Goal: Task Accomplishment & Management: Use online tool/utility

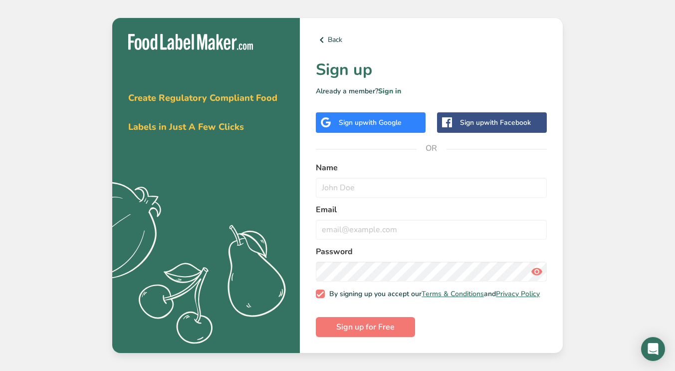
click at [374, 122] on span "with Google" at bounding box center [382, 122] width 39 height 9
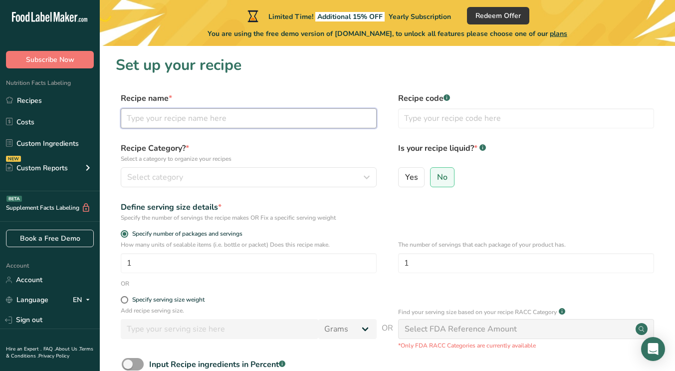
click at [246, 114] on input "text" at bounding box center [249, 118] width 256 height 20
type input "coconut flakes"
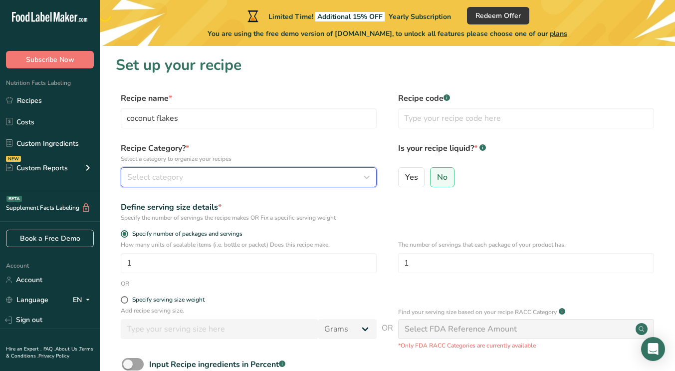
click at [194, 179] on div "Select category" at bounding box center [245, 177] width 237 height 12
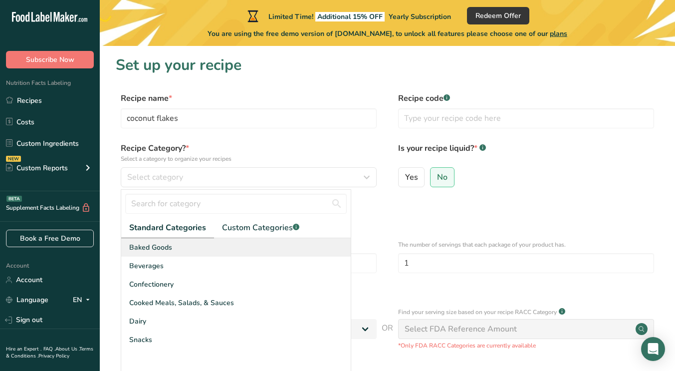
click at [163, 246] on span "Baked Goods" at bounding box center [150, 247] width 43 height 10
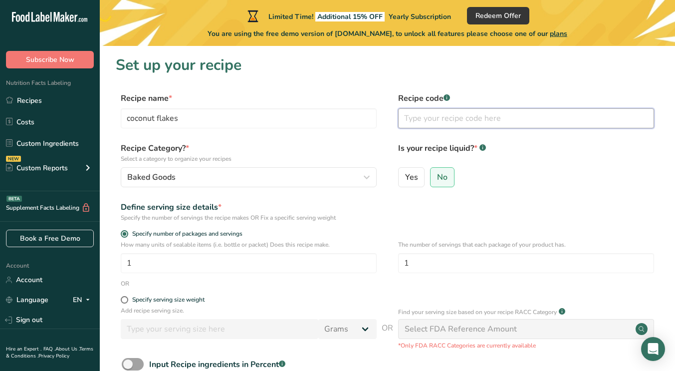
click at [434, 117] on input "text" at bounding box center [526, 118] width 256 height 20
click at [412, 177] on span "Yes" at bounding box center [411, 177] width 13 height 10
click at [405, 177] on input "Yes" at bounding box center [402, 177] width 6 height 6
radio input "true"
radio input "false"
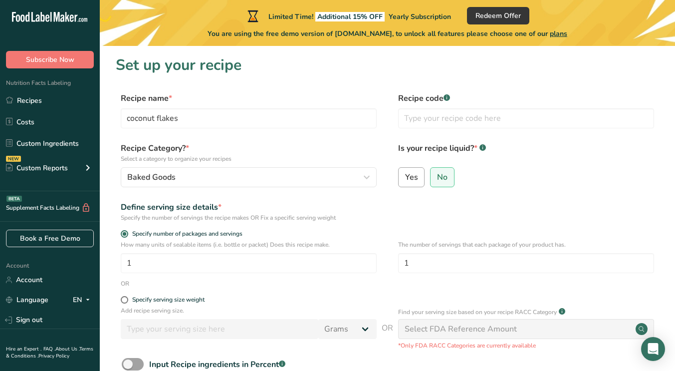
select select "22"
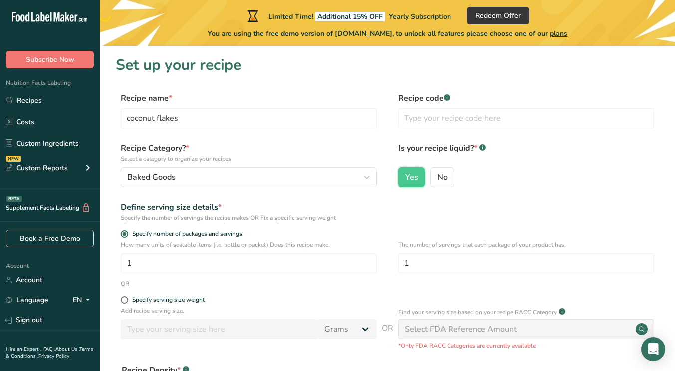
click at [428, 182] on div "Yes No" at bounding box center [526, 180] width 256 height 26
click at [442, 180] on span "No" at bounding box center [442, 177] width 10 height 10
click at [437, 180] on input "No" at bounding box center [434, 177] width 6 height 6
radio input "true"
radio input "false"
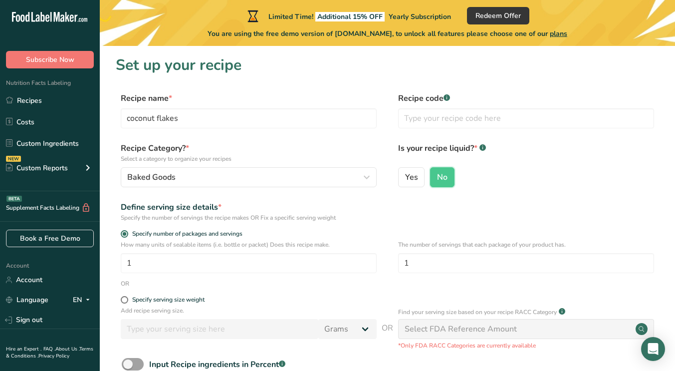
scroll to position [103, 0]
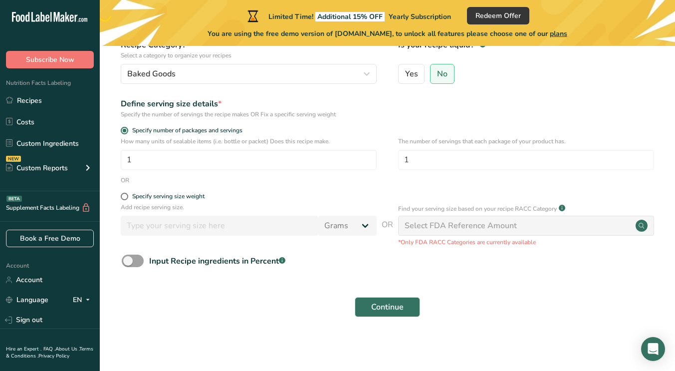
click at [433, 225] on div "Select FDA Reference Amount" at bounding box center [461, 226] width 112 height 12
click at [150, 197] on div "Specify serving size weight" at bounding box center [168, 196] width 72 height 7
click at [127, 197] on input "Specify serving size weight" at bounding box center [124, 196] width 6 height 6
radio input "true"
radio input "false"
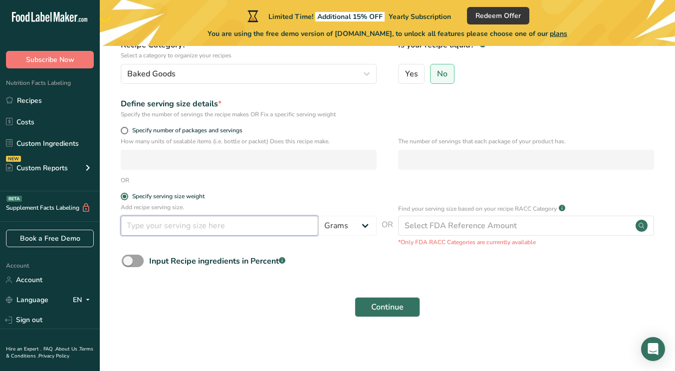
click at [217, 228] on input "number" at bounding box center [220, 226] width 198 height 20
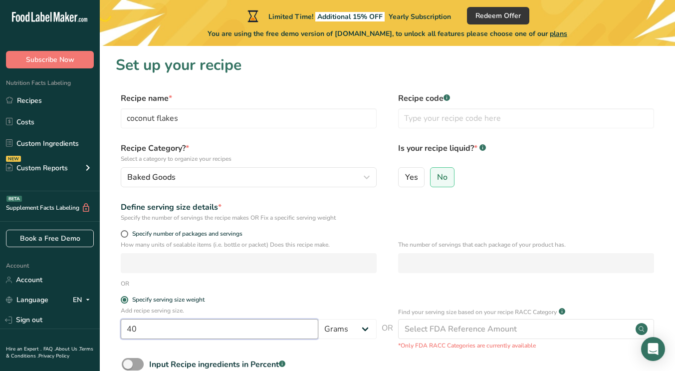
scroll to position [0, 0]
type input "40"
click at [446, 119] on input "text" at bounding box center [526, 118] width 256 height 20
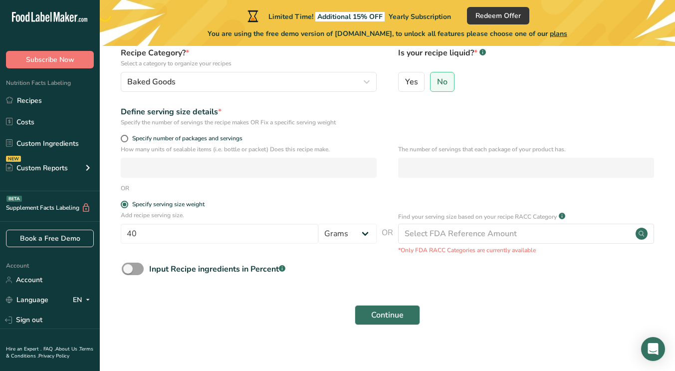
scroll to position [103, 0]
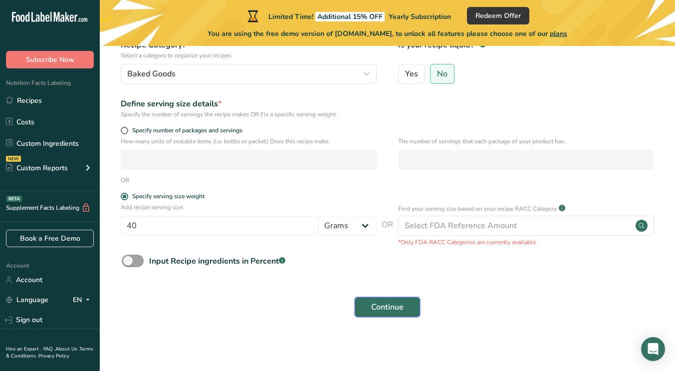
click at [399, 309] on span "Continue" at bounding box center [387, 307] width 32 height 12
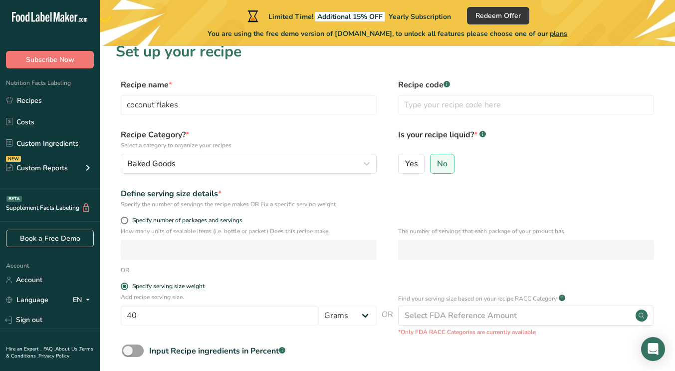
scroll to position [11, 0]
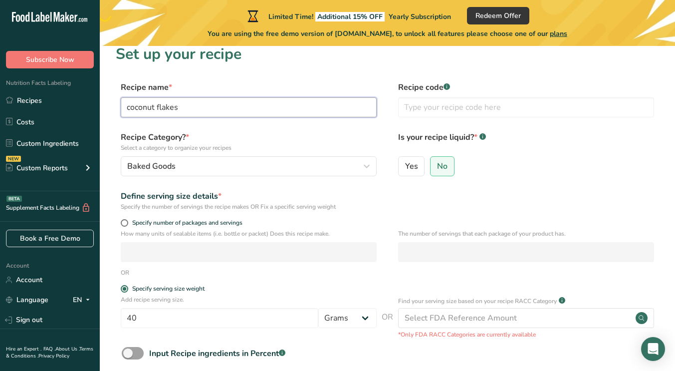
click at [126, 109] on input "coconut flakes" at bounding box center [249, 107] width 256 height 20
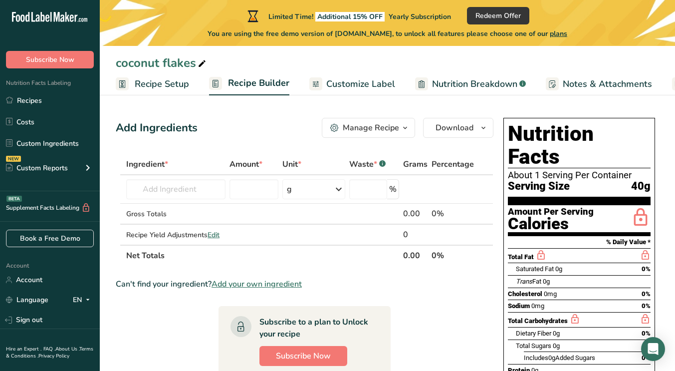
click at [354, 90] on span "Customize Label" at bounding box center [360, 83] width 69 height 13
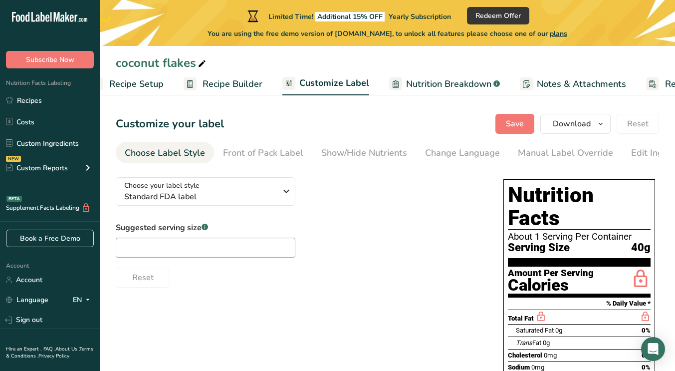
scroll to position [0, 92]
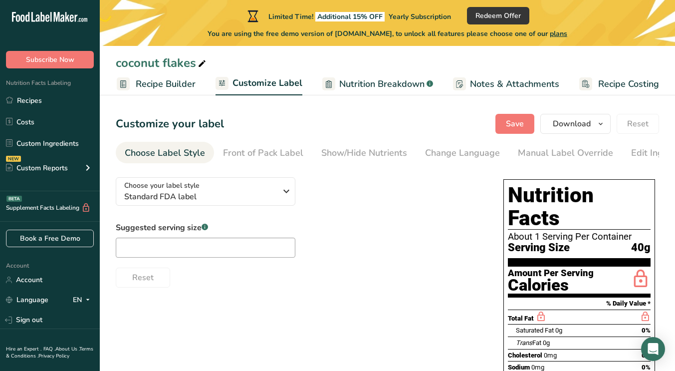
click at [381, 80] on span "Nutrition Breakdown" at bounding box center [381, 83] width 85 height 13
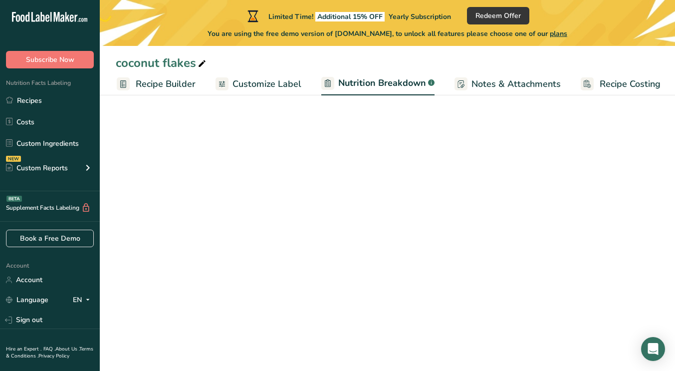
scroll to position [0, 93]
select select "Calories"
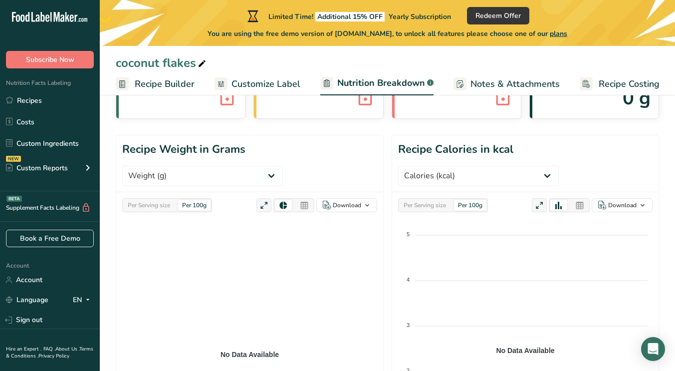
scroll to position [0, 0]
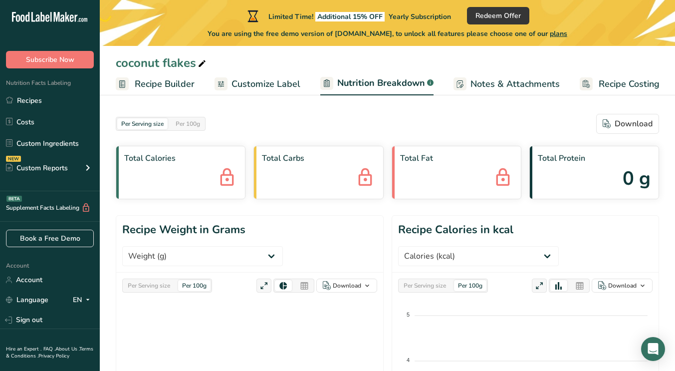
click at [266, 88] on span "Customize Label" at bounding box center [266, 83] width 69 height 13
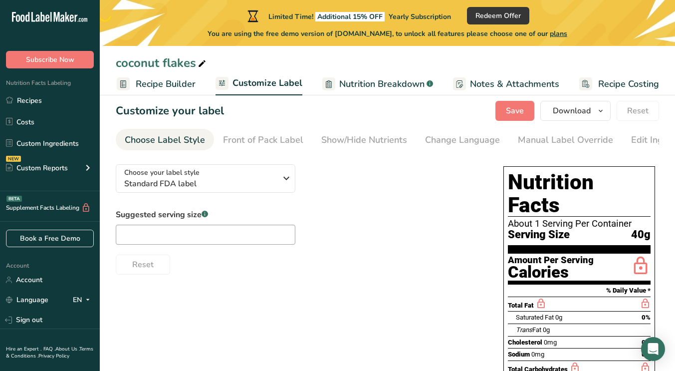
scroll to position [12, 0]
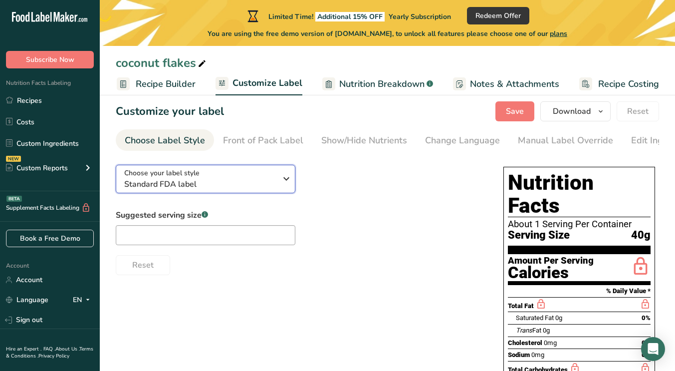
click at [255, 182] on span "Standard FDA label" at bounding box center [200, 184] width 152 height 12
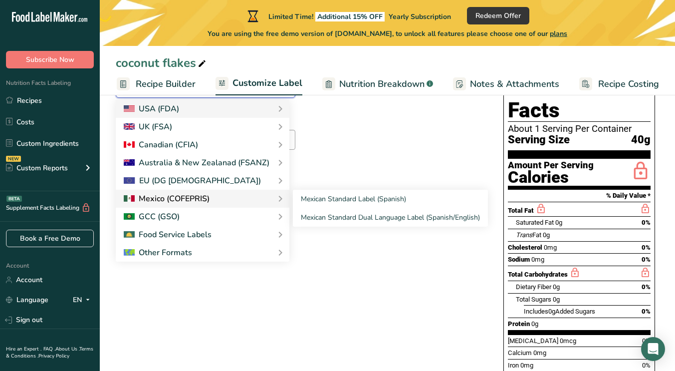
scroll to position [0, 0]
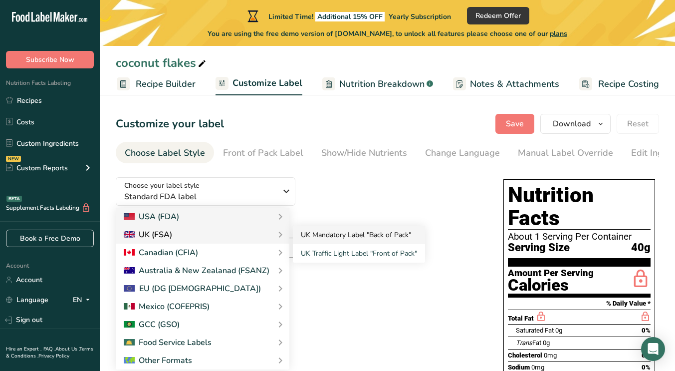
click at [334, 233] on link "UK Mandatory Label "Back of Pack"" at bounding box center [359, 235] width 132 height 18
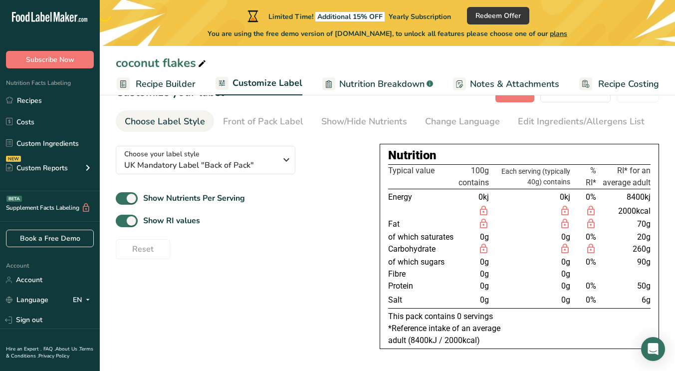
scroll to position [33, 0]
click at [128, 219] on span at bounding box center [127, 221] width 22 height 12
click at [122, 219] on input "Show RI values" at bounding box center [119, 221] width 6 height 6
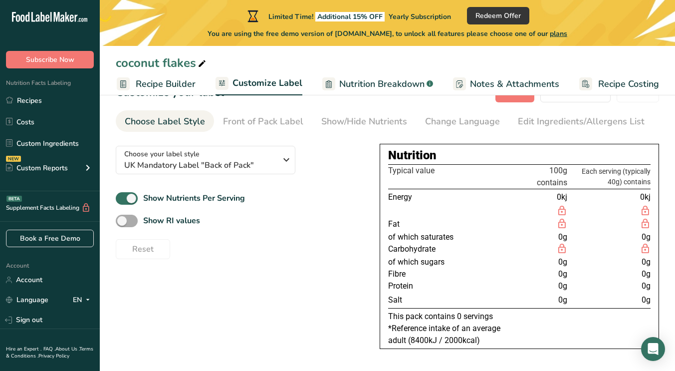
click at [128, 219] on span at bounding box center [127, 221] width 22 height 12
click at [122, 219] on input "Show RI values" at bounding box center [119, 221] width 6 height 6
checkbox input "true"
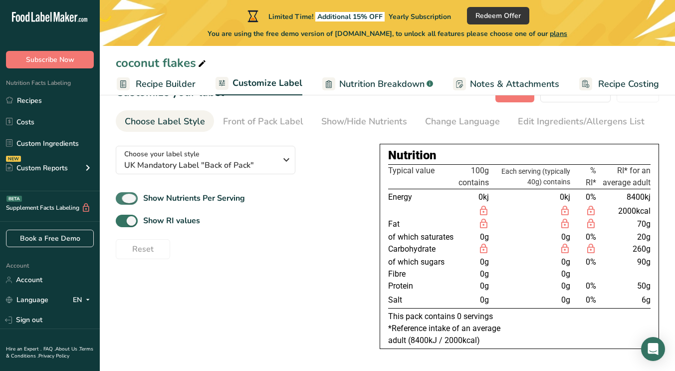
click at [128, 195] on span at bounding box center [127, 198] width 22 height 12
click at [122, 195] on input "Show Nutrients Per Serving" at bounding box center [119, 198] width 6 height 6
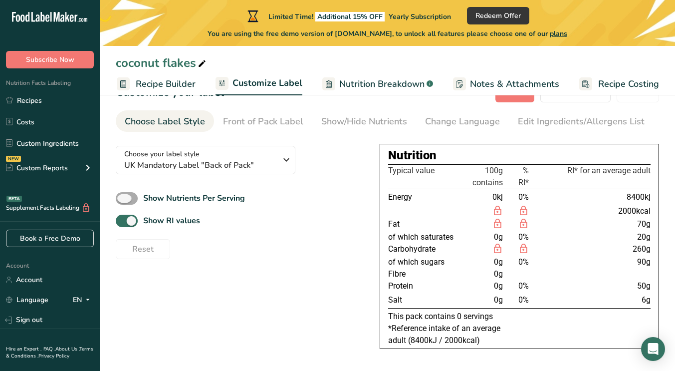
click at [128, 195] on span at bounding box center [127, 198] width 22 height 12
click at [122, 195] on input "Show Nutrients Per Serving" at bounding box center [119, 198] width 6 height 6
checkbox input "true"
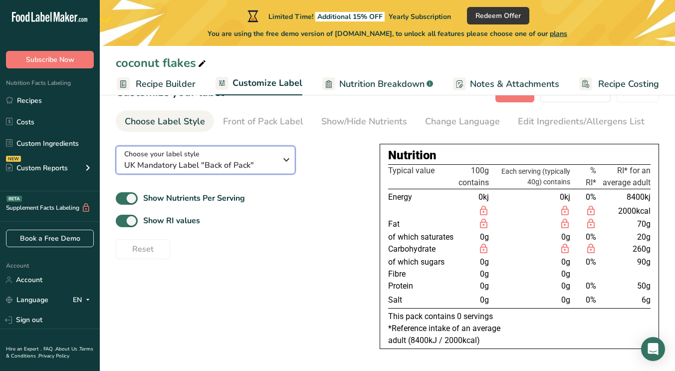
click at [163, 157] on span "Choose your label style" at bounding box center [161, 154] width 75 height 10
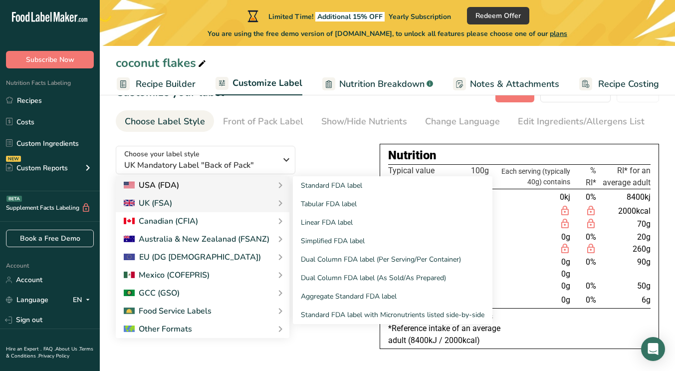
click at [138, 183] on div "USA (FDA)" at bounding box center [151, 185] width 55 height 12
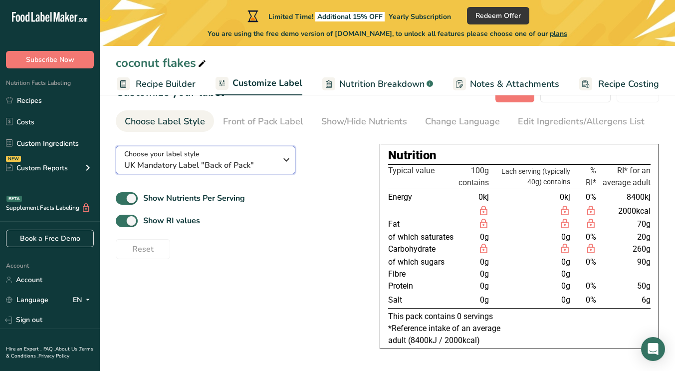
click at [200, 165] on span "UK Mandatory Label "Back of Pack"" at bounding box center [200, 165] width 152 height 12
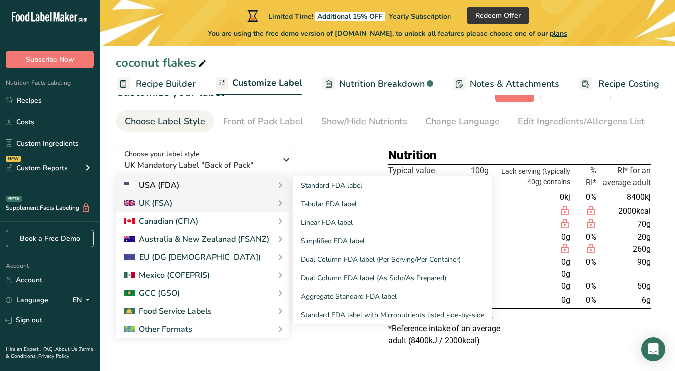
click at [161, 185] on div "USA (FDA)" at bounding box center [151, 185] width 55 height 12
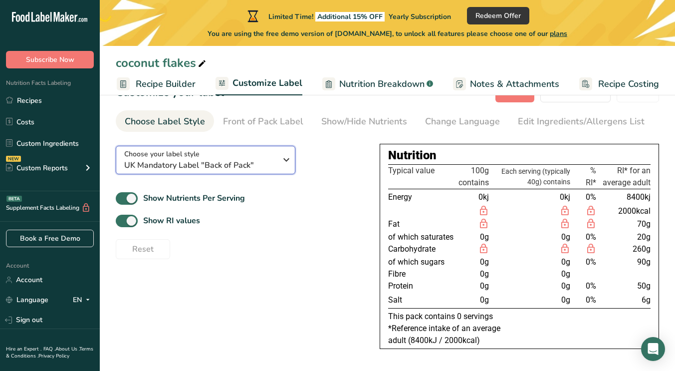
click at [177, 162] on span "UK Mandatory Label "Back of Pack"" at bounding box center [200, 165] width 152 height 12
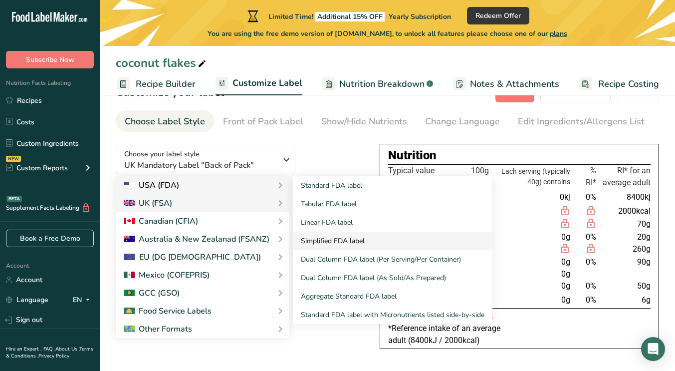
click at [334, 241] on link "Simplified FDA label" at bounding box center [393, 241] width 200 height 18
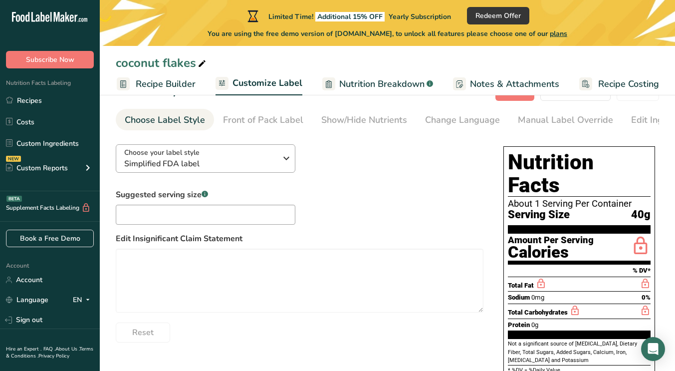
scroll to position [46, 0]
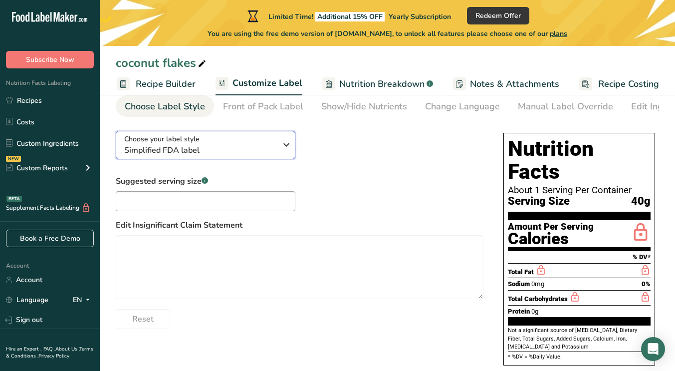
click at [248, 146] on span "Simplified FDA label" at bounding box center [200, 150] width 152 height 12
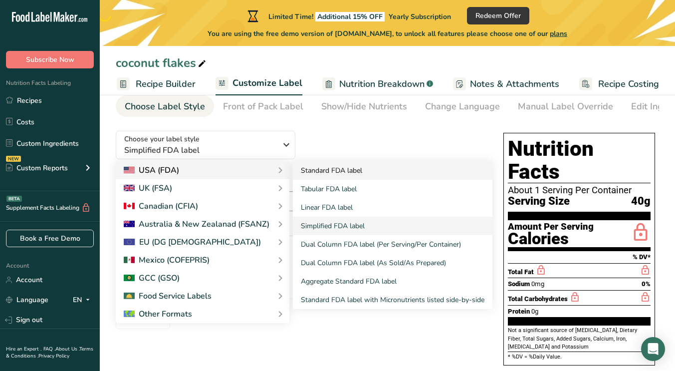
click at [340, 176] on link "Standard FDA label" at bounding box center [393, 170] width 200 height 18
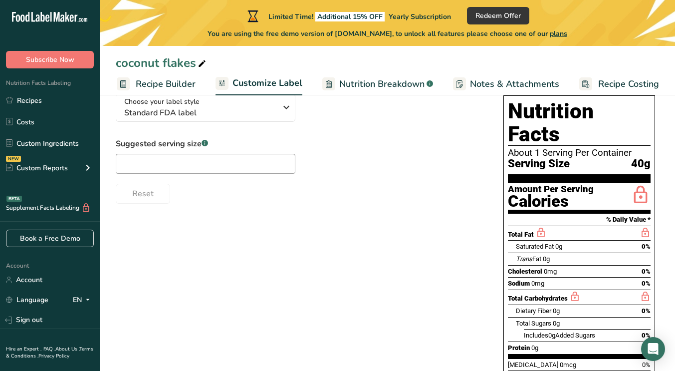
scroll to position [76, 0]
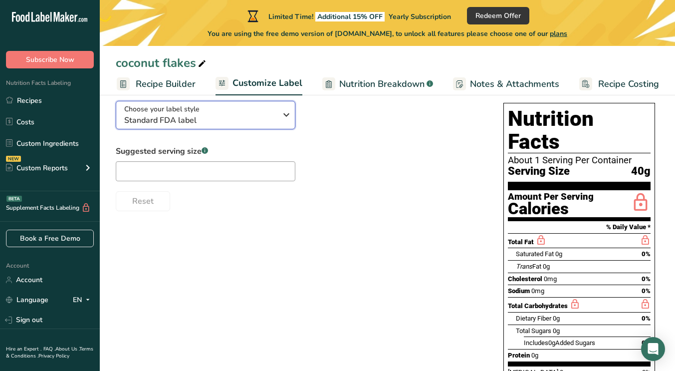
click at [288, 118] on icon "button" at bounding box center [286, 115] width 12 height 18
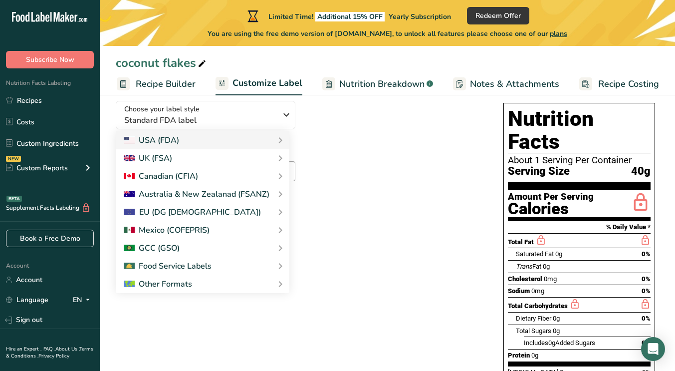
click at [340, 252] on div "Choose your label style Standard FDA label USA (FDA) Standard FDA label Tabular…" at bounding box center [387, 275] width 543 height 365
